Goal: Task Accomplishment & Management: Manage account settings

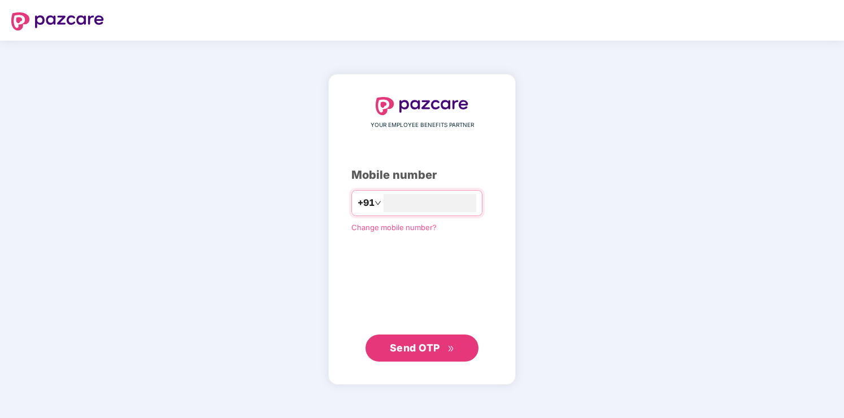
type input "**********"
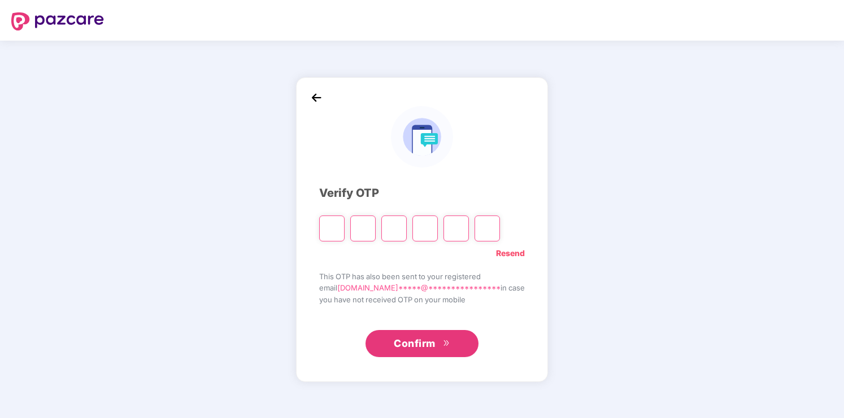
type input "*"
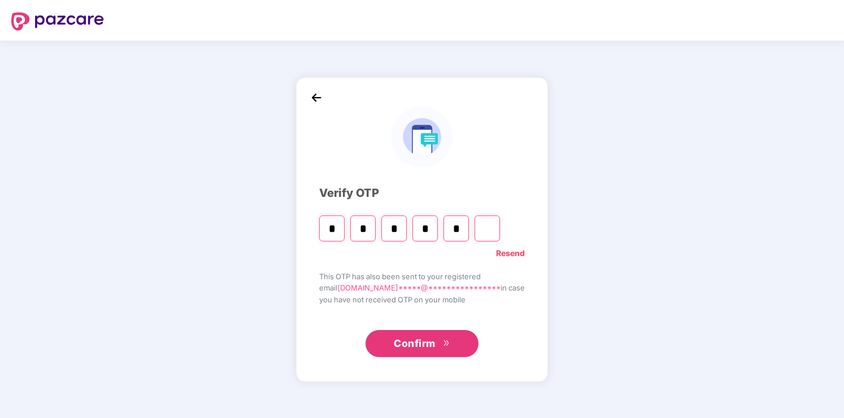
type input "*"
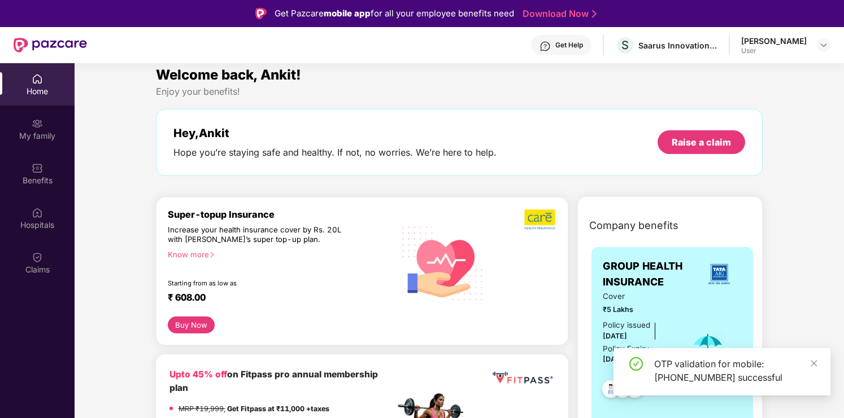
scroll to position [11, 0]
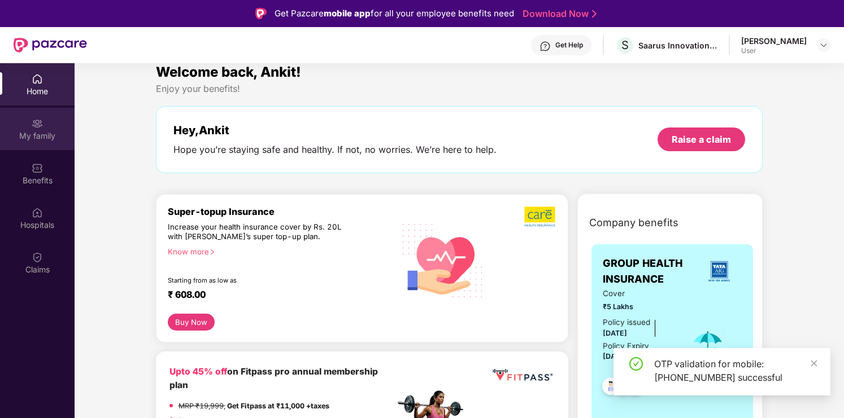
click at [33, 128] on img at bounding box center [37, 123] width 11 height 11
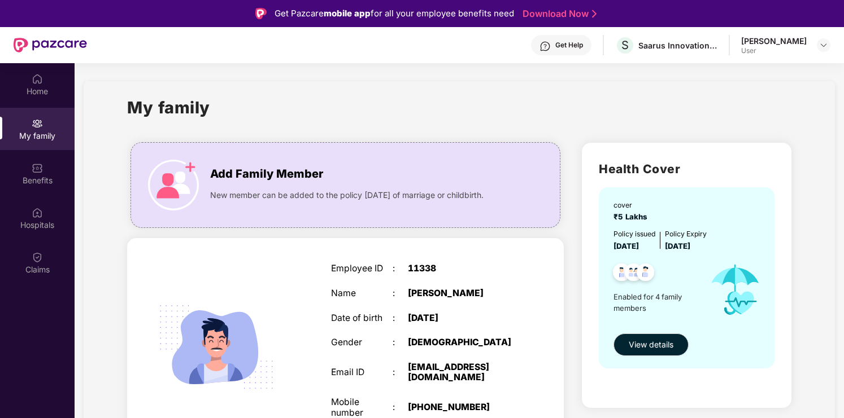
click at [28, 81] on div "Home" at bounding box center [37, 84] width 75 height 42
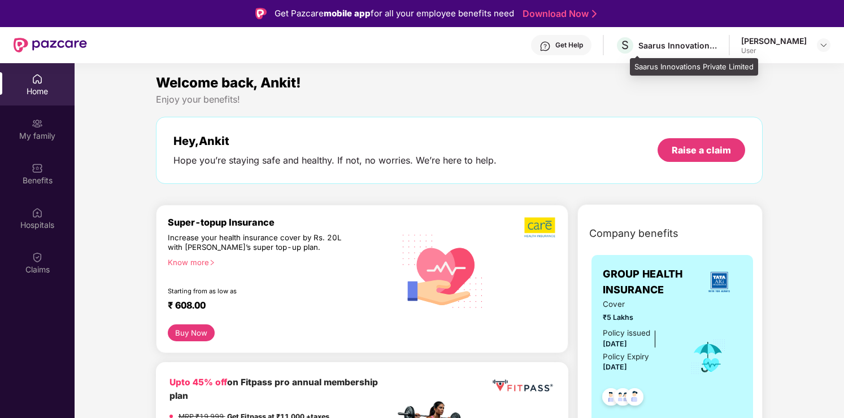
drag, startPoint x: 655, startPoint y: 44, endPoint x: 717, endPoint y: 44, distance: 62.1
click at [717, 44] on div "Saarus Innovations Private Limited" at bounding box center [677, 45] width 79 height 11
